Goal: Information Seeking & Learning: Learn about a topic

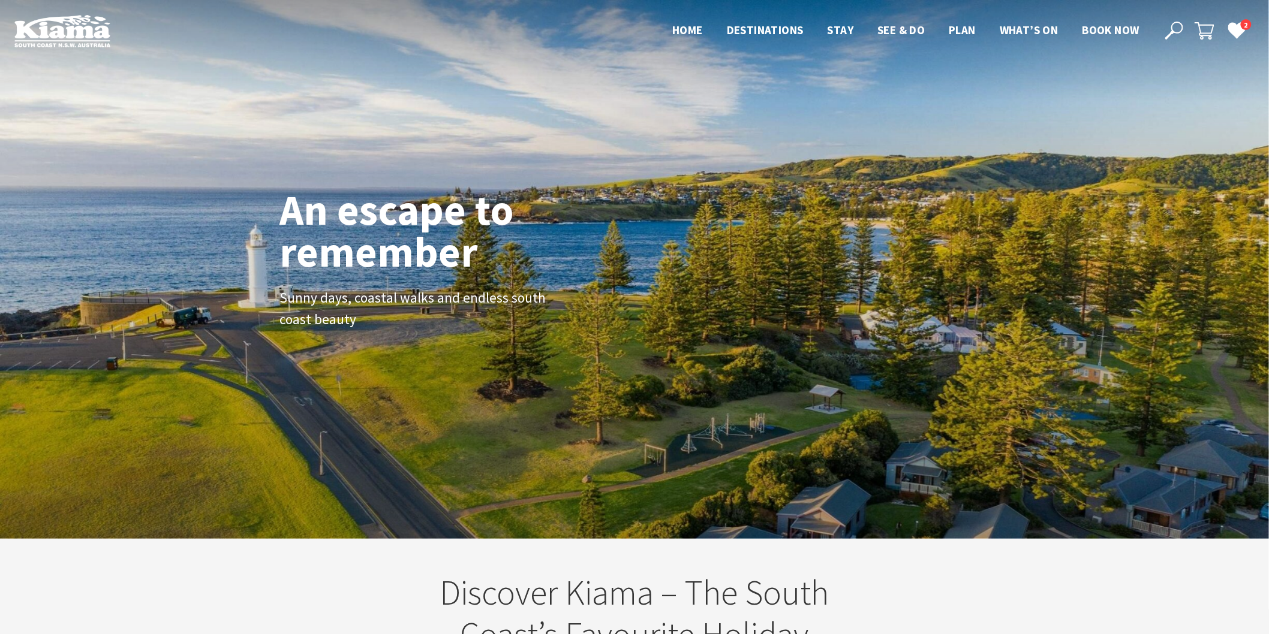
scroll to position [209, 1280]
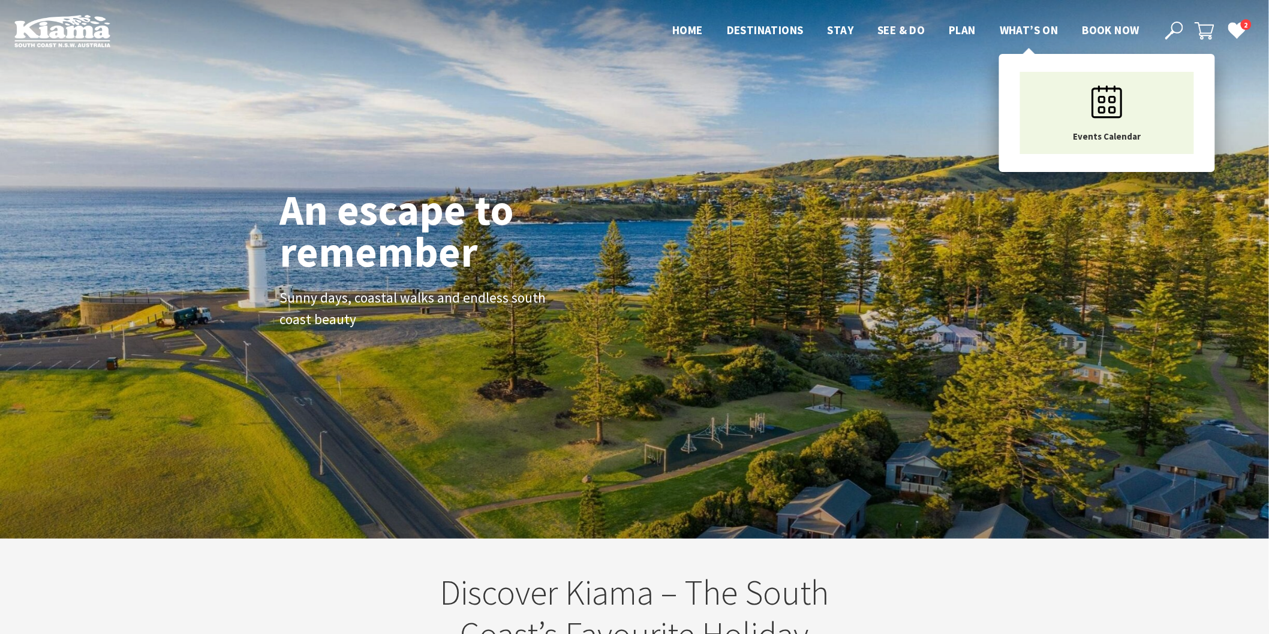
click at [1020, 26] on span "What’s On" at bounding box center [1028, 30] width 59 height 14
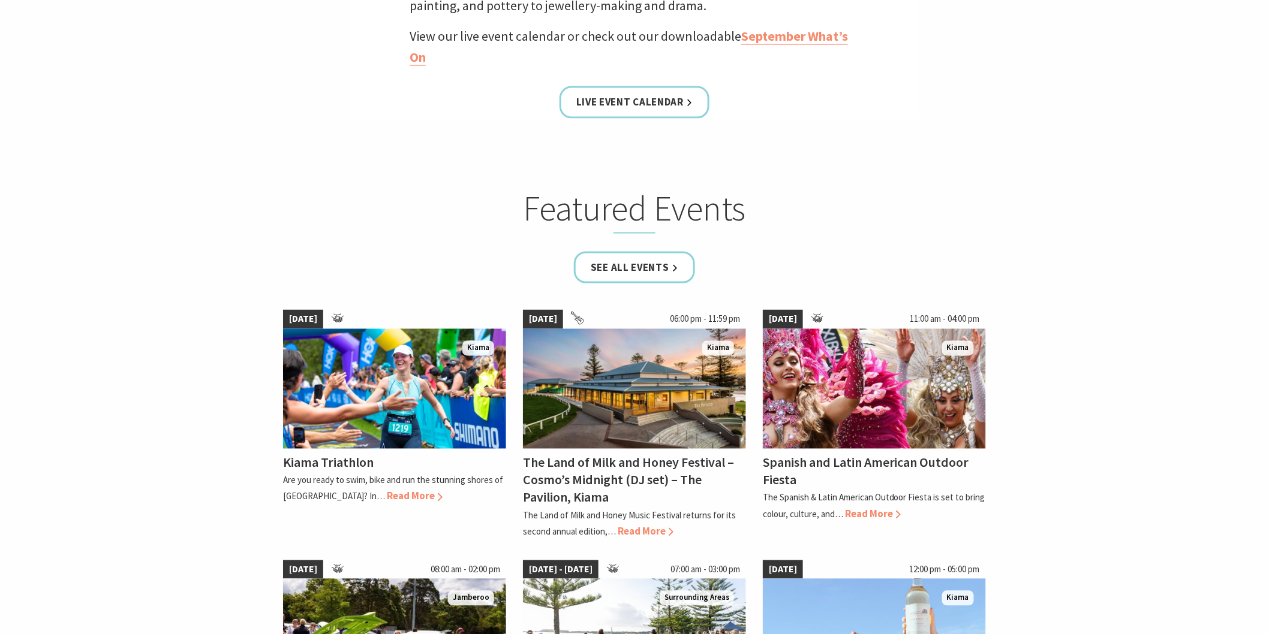
scroll to position [666, 0]
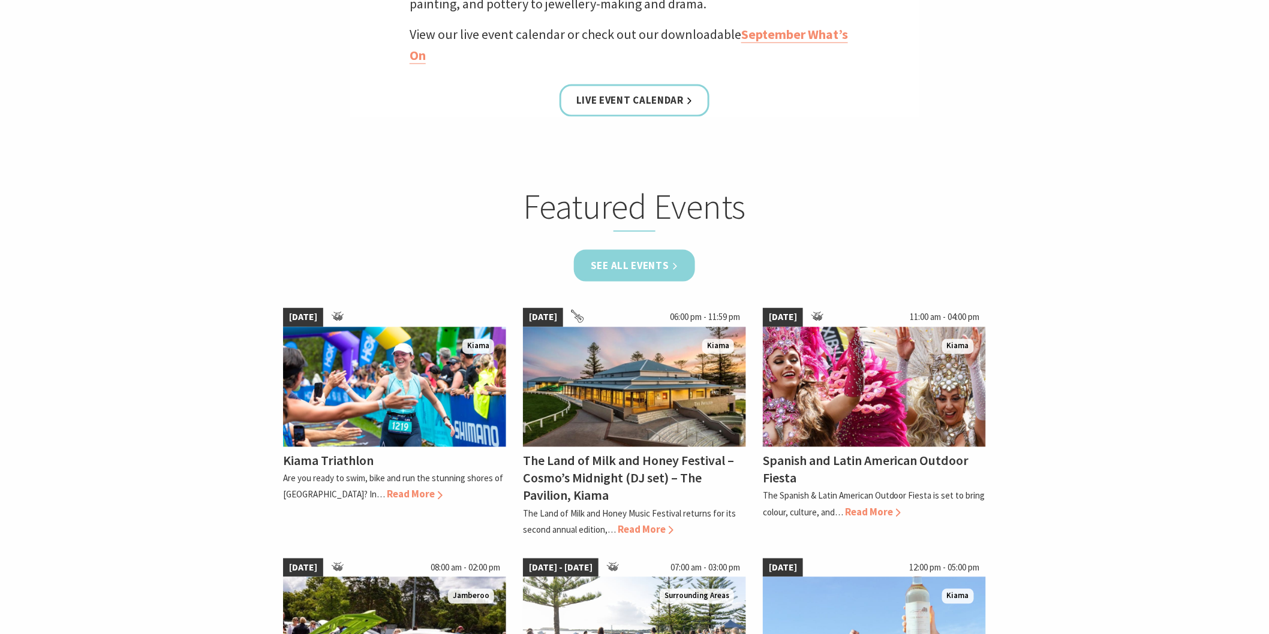
click at [646, 276] on link "See all Events" at bounding box center [634, 266] width 121 height 32
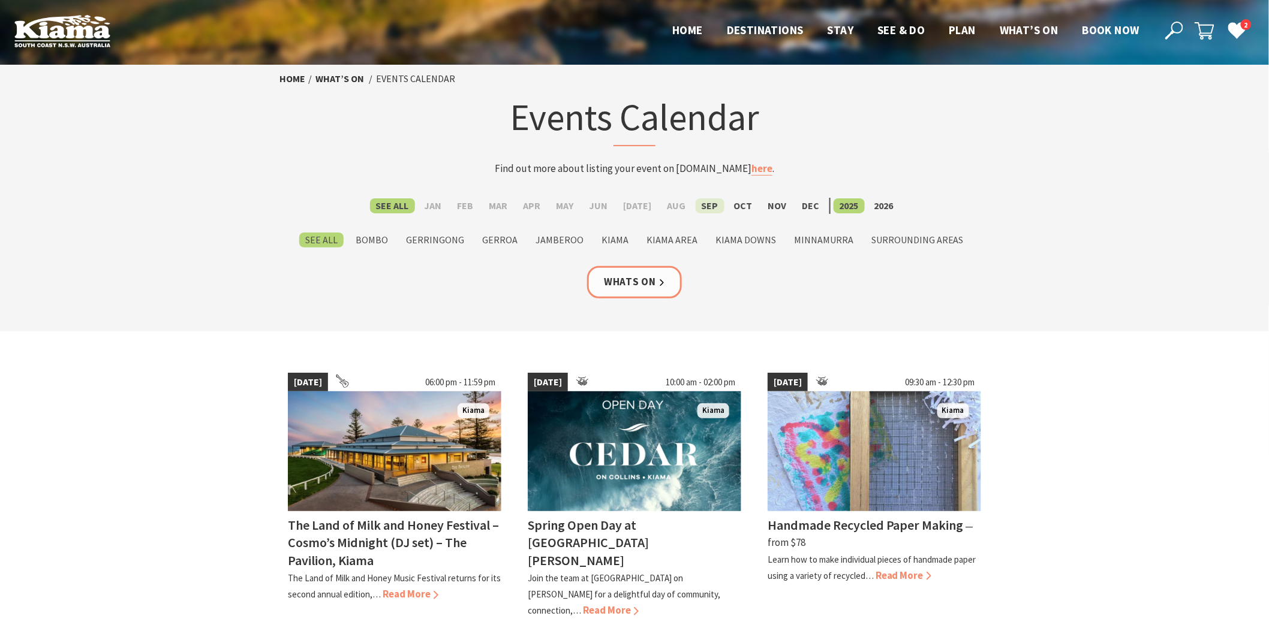
click at [700, 207] on label "Sep" at bounding box center [709, 205] width 29 height 15
click at [0, 0] on input "Sep" at bounding box center [0, 0] width 0 height 0
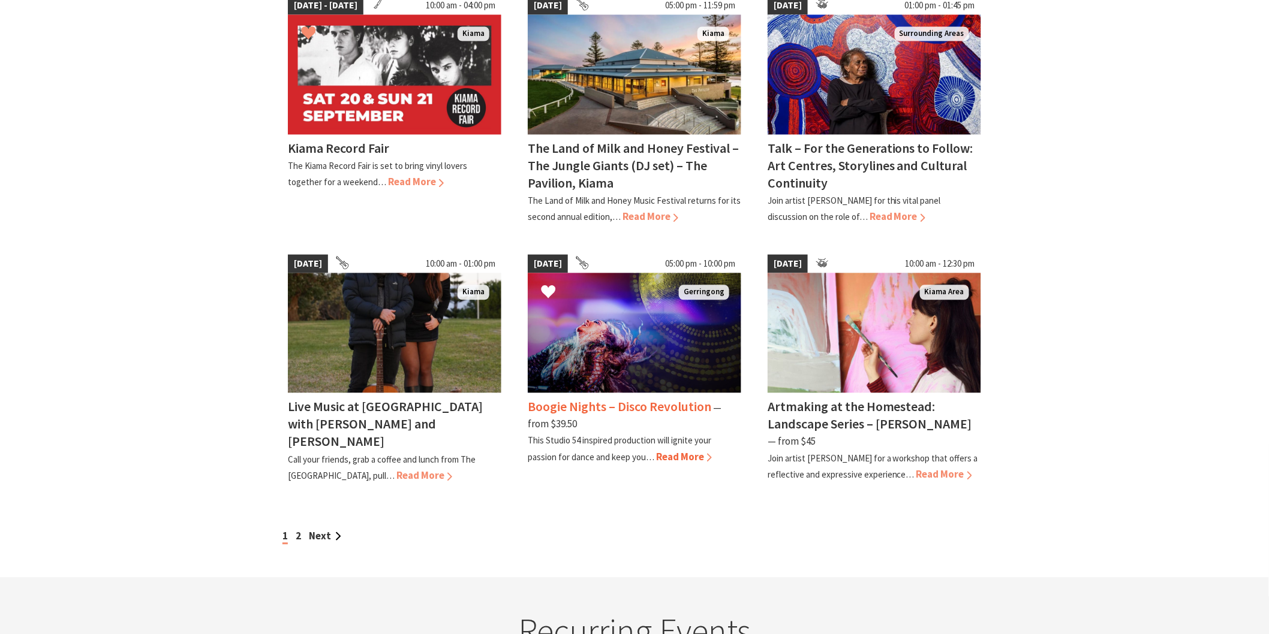
scroll to position [932, 0]
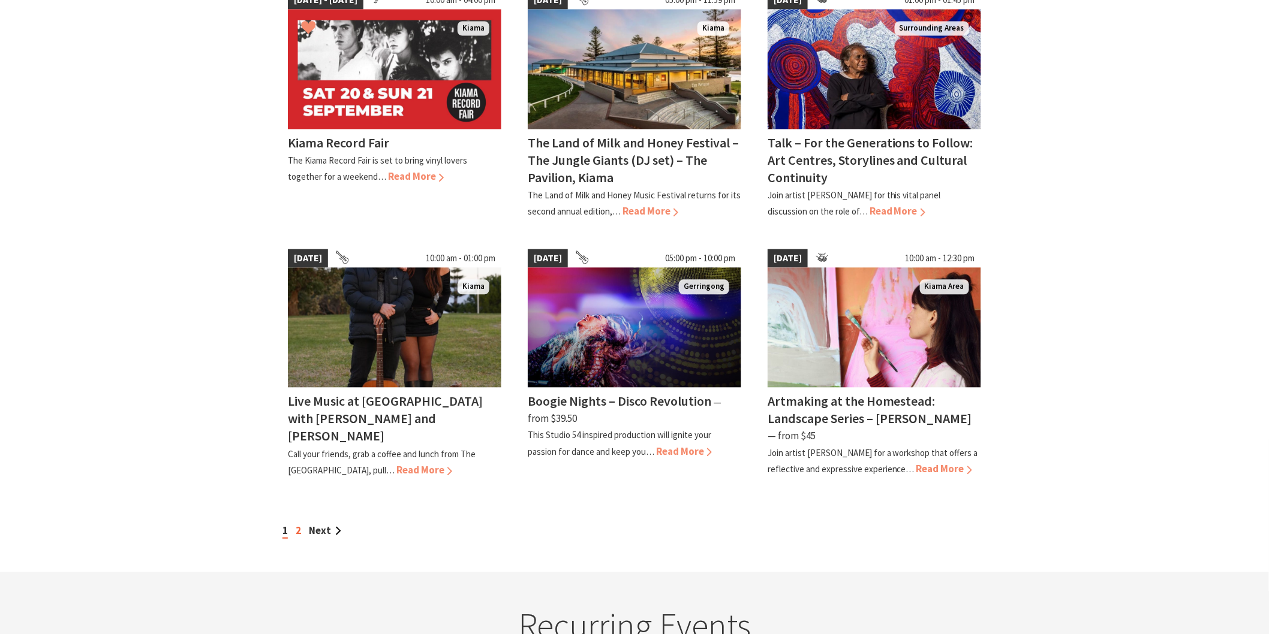
click at [297, 525] on link "2" at bounding box center [298, 531] width 5 height 13
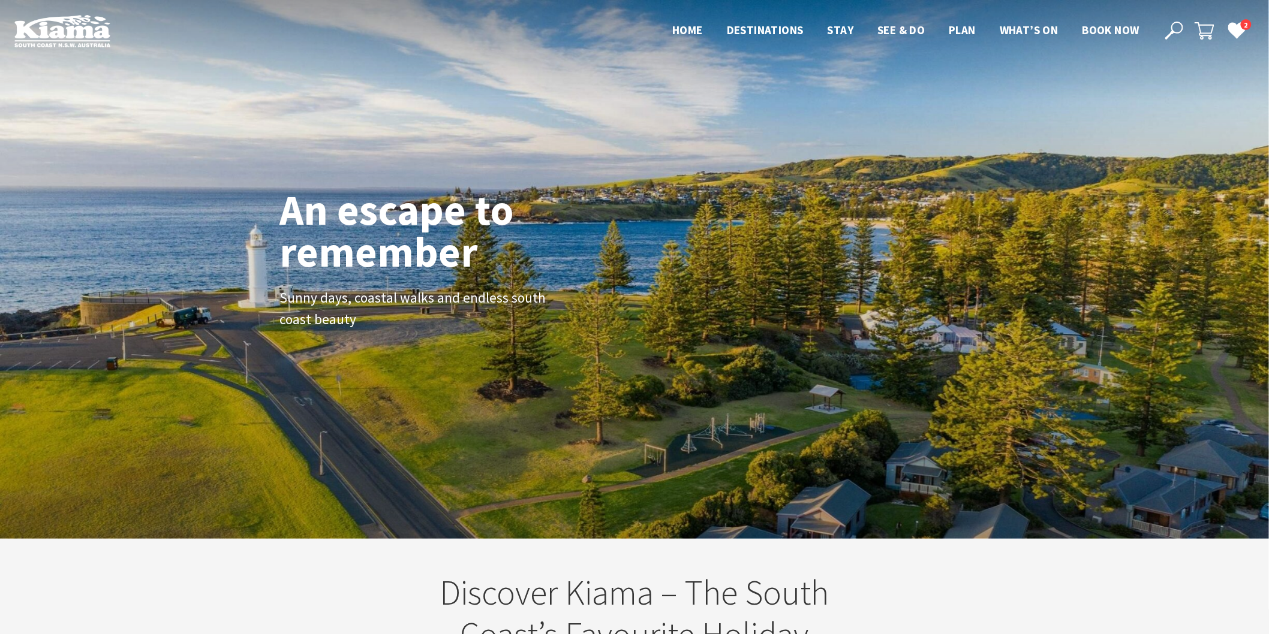
click at [1183, 25] on icon at bounding box center [1174, 31] width 18 height 18
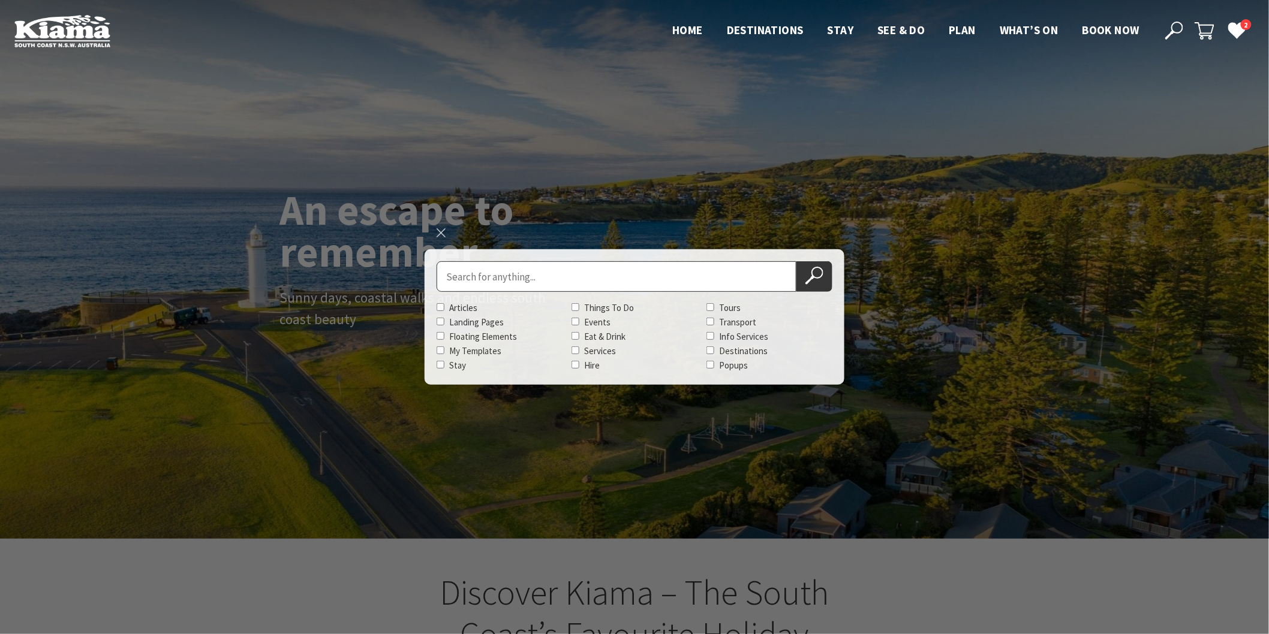
click at [470, 282] on input "Search for" at bounding box center [616, 276] width 360 height 31
type input "allwood"
click at [796, 261] on button "Search Now" at bounding box center [814, 276] width 36 height 31
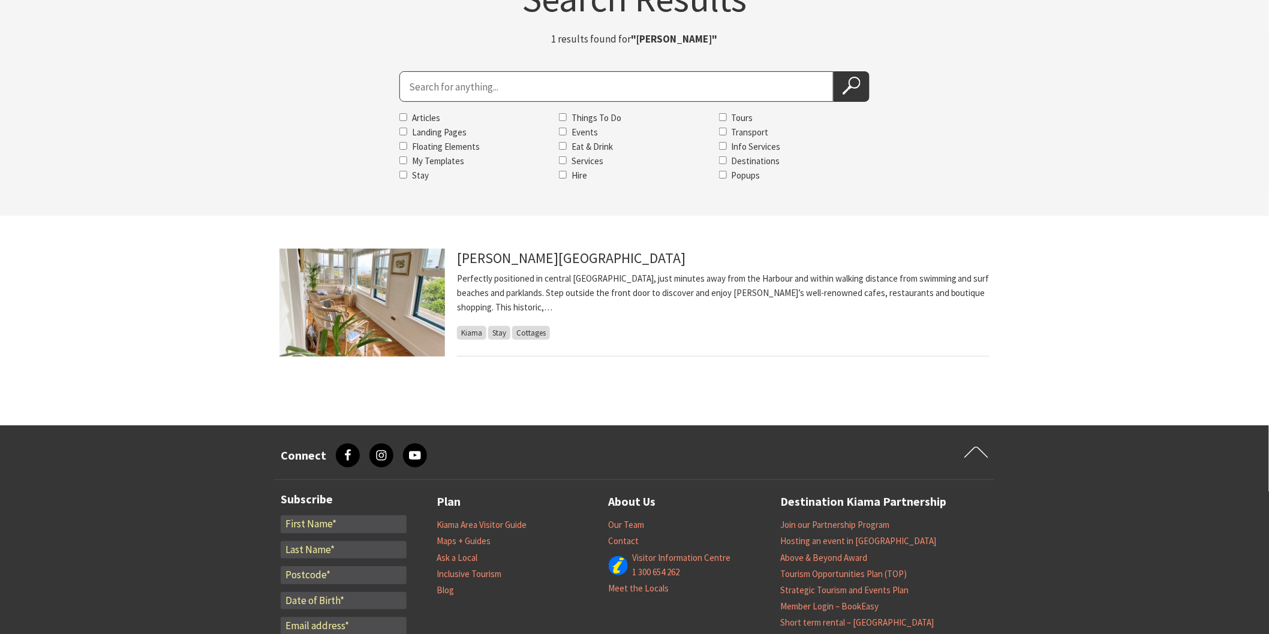
scroll to position [133, 0]
